Goal: Task Accomplishment & Management: Use online tool/utility

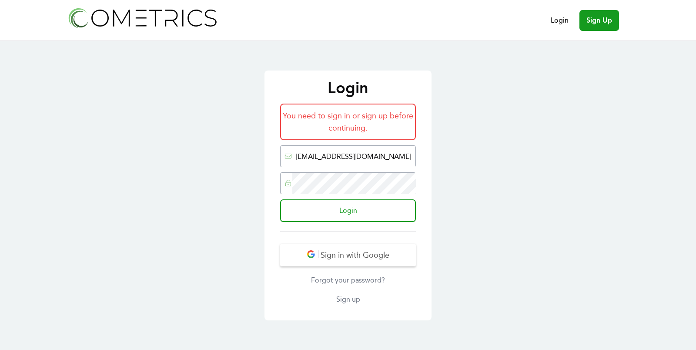
type input "[EMAIL_ADDRESS][DOMAIN_NAME]"
click at [280, 199] on input "Login" at bounding box center [348, 210] width 136 height 23
click at [526, 144] on div "Login You need to sign in or sign up before continuing. [EMAIL_ADDRESS][DOMAIN_…" at bounding box center [348, 195] width 696 height 309
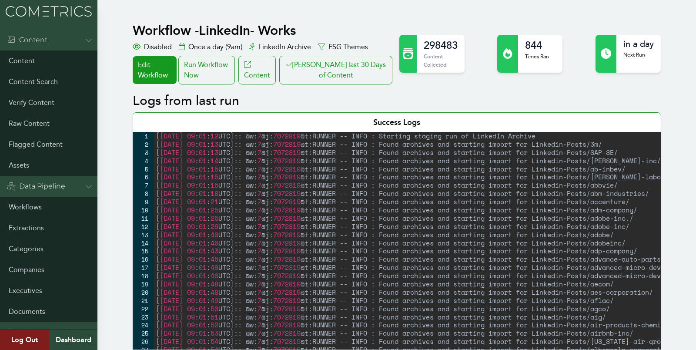
click at [20, 212] on link "Workflows" at bounding box center [48, 207] width 97 height 21
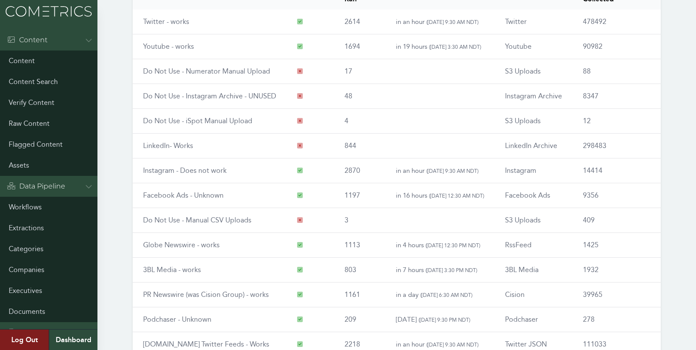
scroll to position [99, 0]
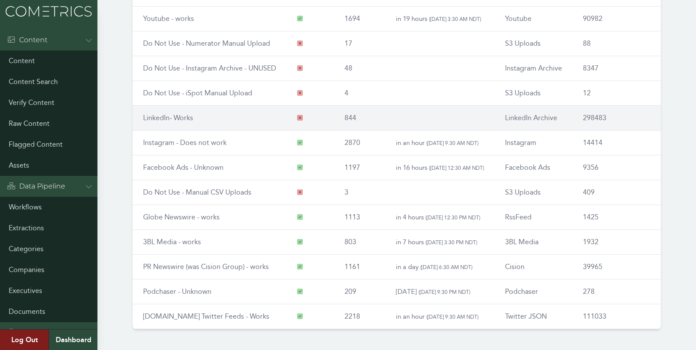
click at [163, 115] on link "LinkedIn- Works" at bounding box center [168, 118] width 50 height 8
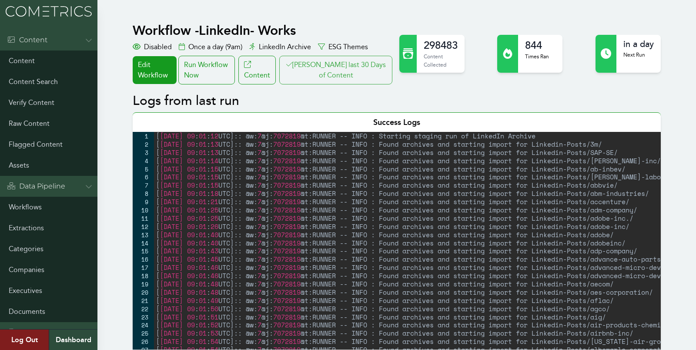
click at [369, 72] on button "[PERSON_NAME] last 30 Days of Content" at bounding box center [335, 70] width 113 height 29
click at [226, 67] on div "Run Workflow Now" at bounding box center [206, 70] width 57 height 29
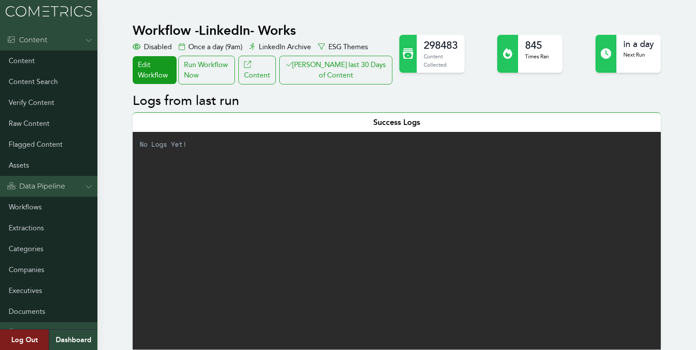
click at [359, 69] on button "[PERSON_NAME] last 30 Days of Content" at bounding box center [335, 70] width 113 height 29
click at [28, 200] on link "Workflows" at bounding box center [48, 207] width 97 height 21
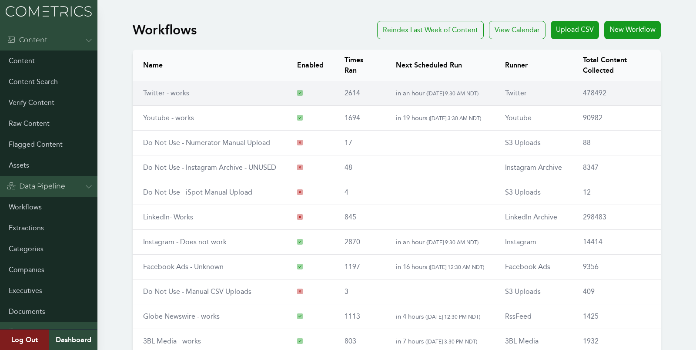
click at [152, 94] on link "Twitter - works" at bounding box center [166, 93] width 46 height 8
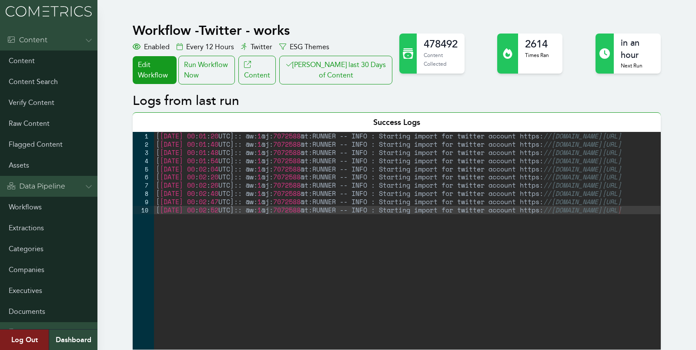
click at [327, 58] on button "Clair last 30 Days of Content" at bounding box center [335, 70] width 113 height 29
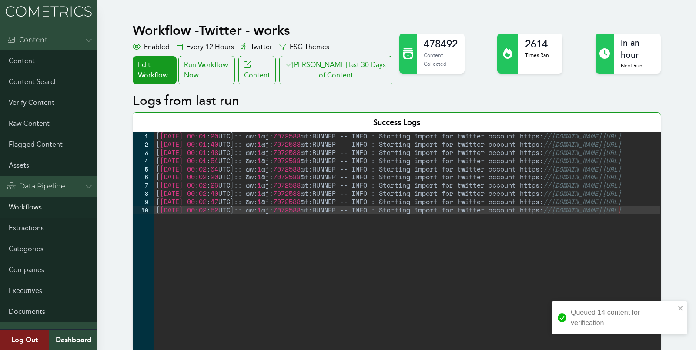
click at [35, 210] on link "Workflows" at bounding box center [48, 207] width 97 height 21
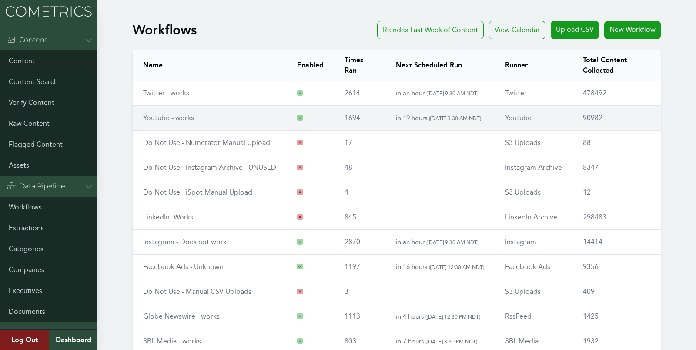
click at [168, 115] on link "Youtube - works" at bounding box center [168, 118] width 51 height 8
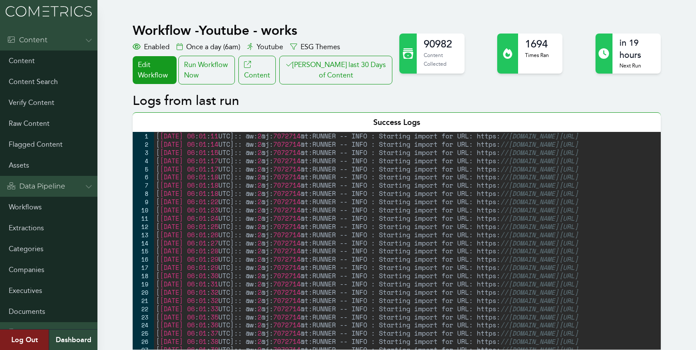
click at [325, 70] on button "[PERSON_NAME] last 30 Days of Content" at bounding box center [335, 70] width 113 height 29
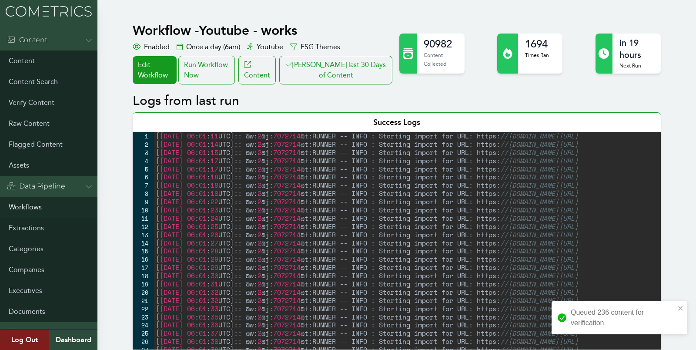
click at [30, 204] on link "Workflows" at bounding box center [48, 207] width 97 height 21
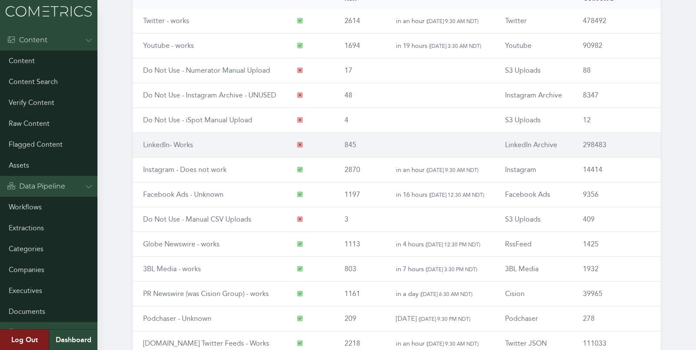
scroll to position [99, 0]
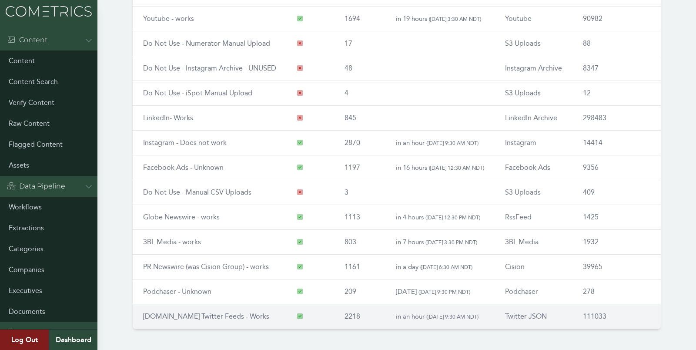
click at [168, 314] on link "[DOMAIN_NAME] Twitter Feeds - Works" at bounding box center [206, 316] width 126 height 8
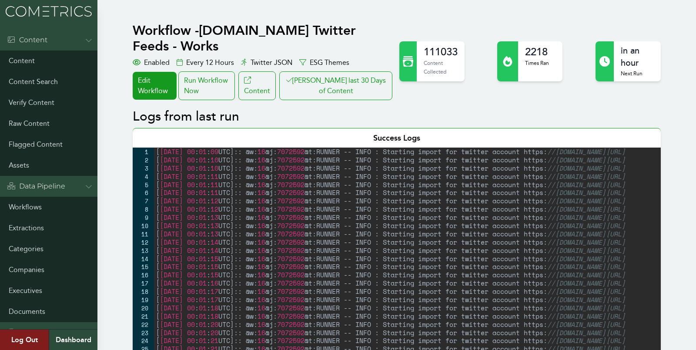
click at [317, 71] on button "Clair last 30 Days of Content" at bounding box center [335, 85] width 113 height 29
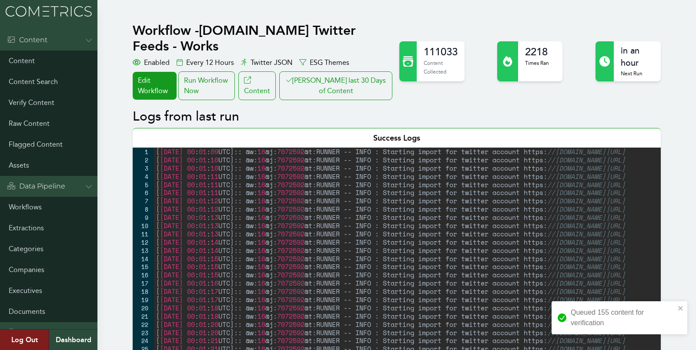
click at [47, 209] on link "Workflows" at bounding box center [48, 207] width 97 height 21
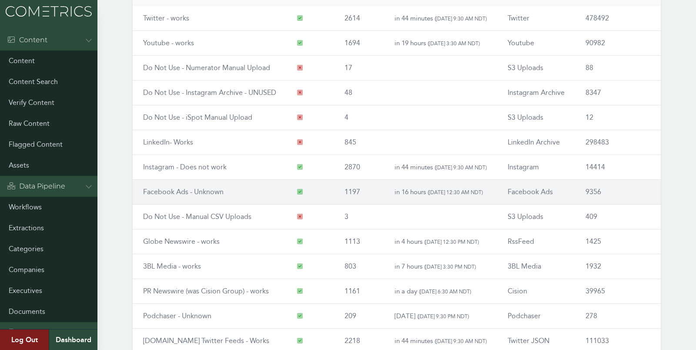
scroll to position [99, 0]
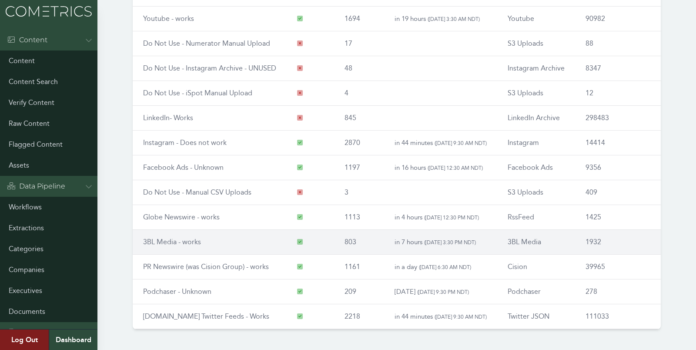
click at [151, 238] on link "3BL Media - works" at bounding box center [172, 242] width 58 height 8
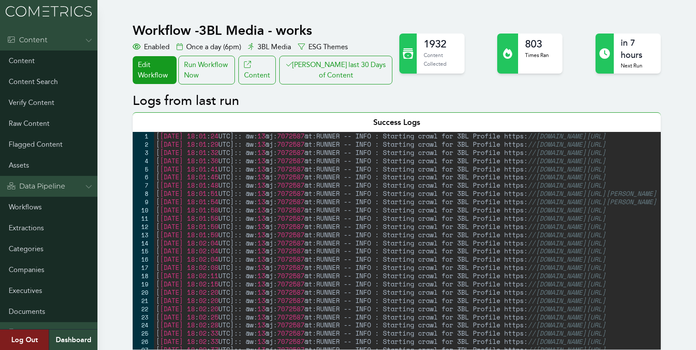
click at [352, 79] on button "Clair last 30 Days of Content" at bounding box center [335, 70] width 113 height 29
